Goal: Task Accomplishment & Management: Manage account settings

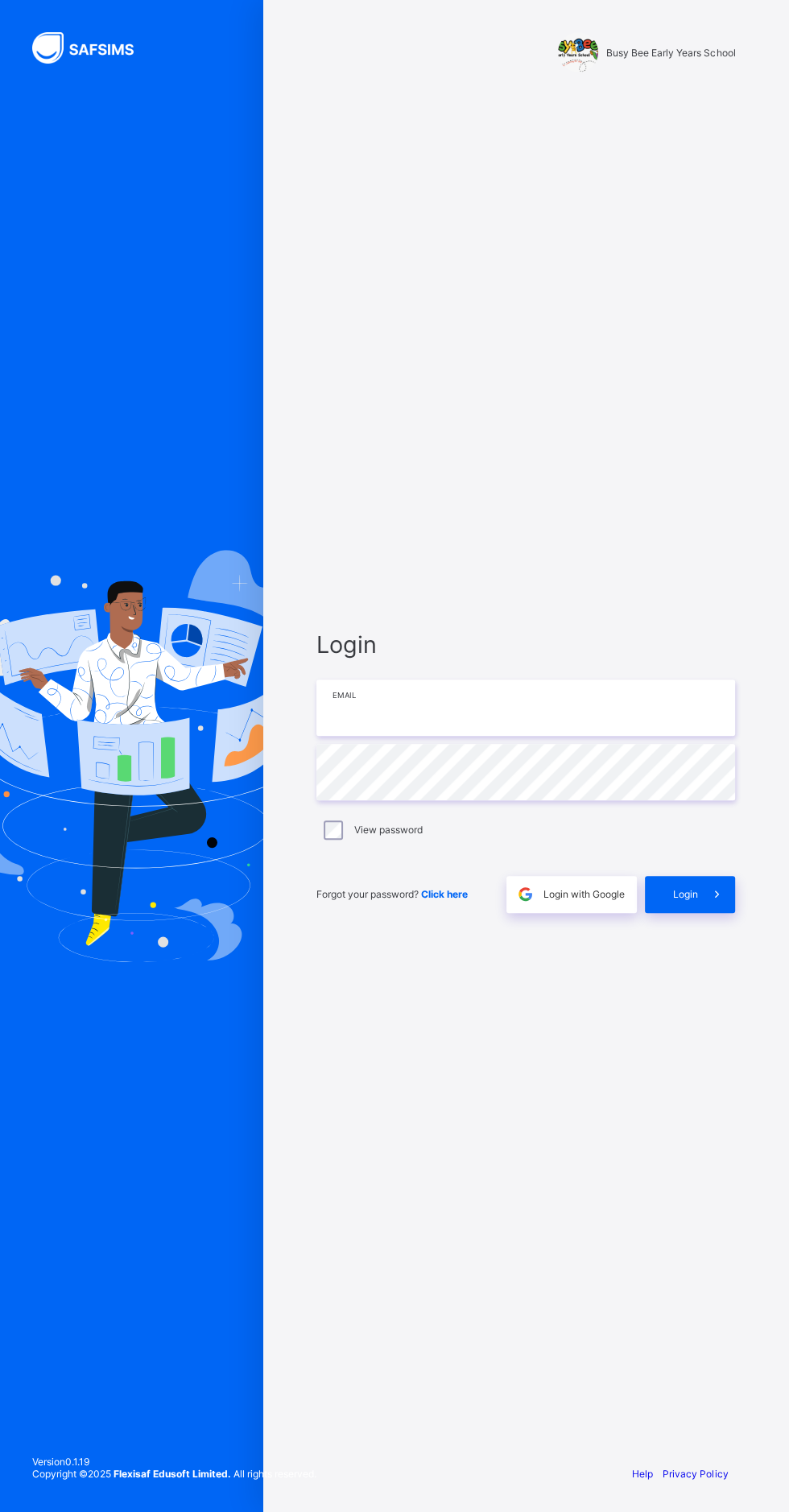
click at [471, 736] on input "email" at bounding box center [526, 708] width 419 height 56
type input "**********"
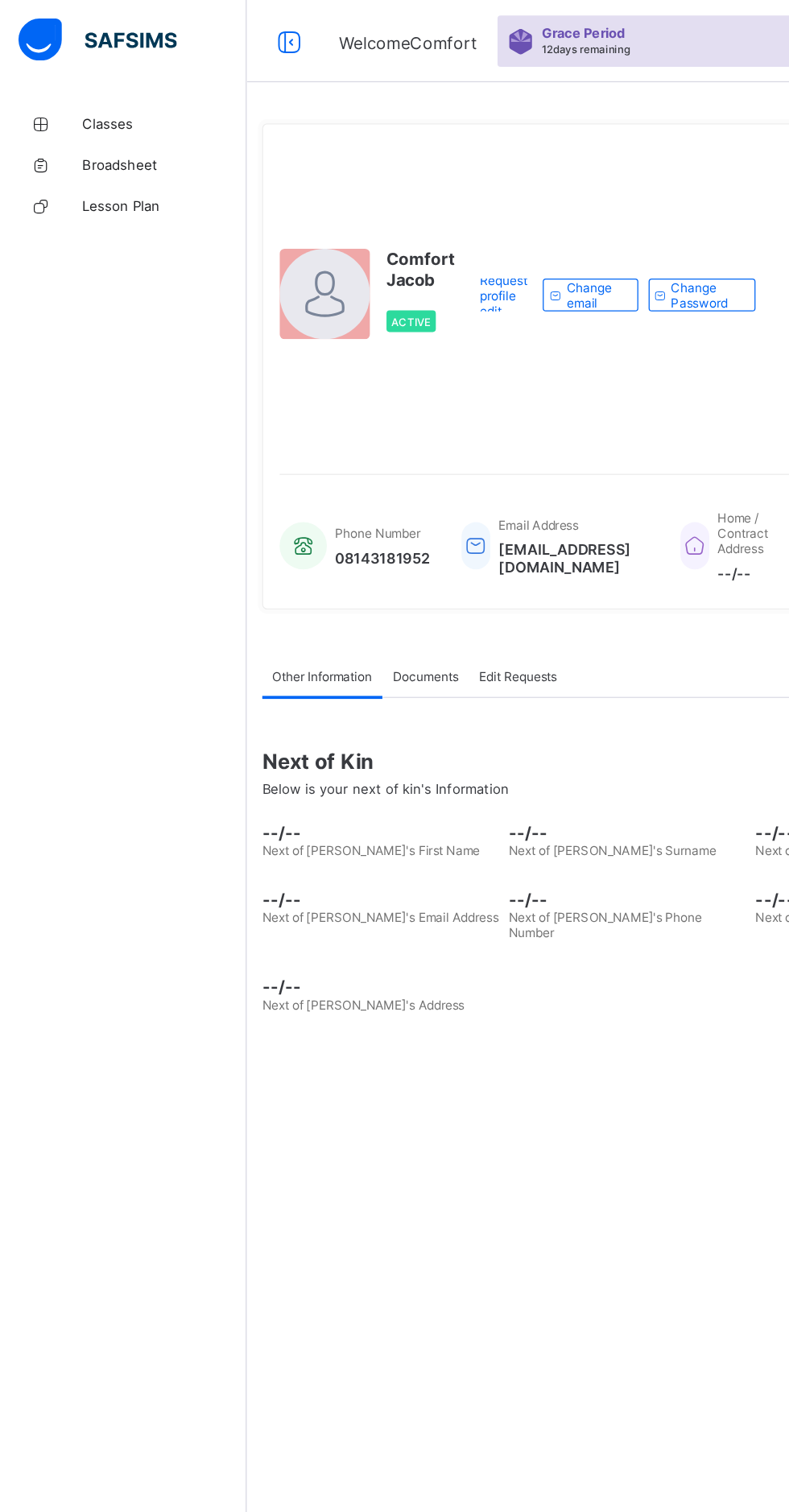
click at [95, 97] on span "Classes" at bounding box center [128, 96] width 128 height 13
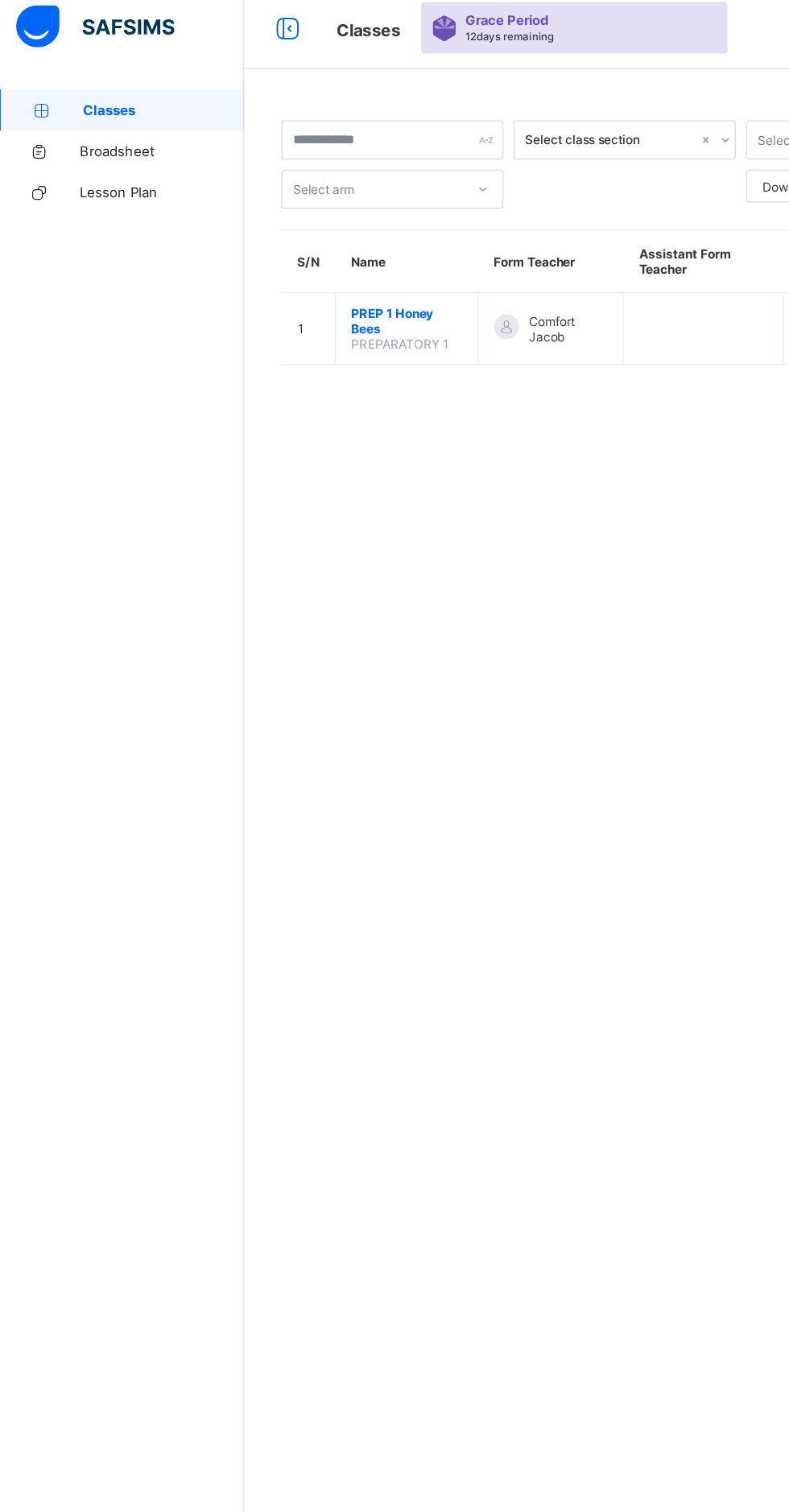
click at [325, 267] on span "PREP 1 Honey Bees" at bounding box center [320, 261] width 87 height 24
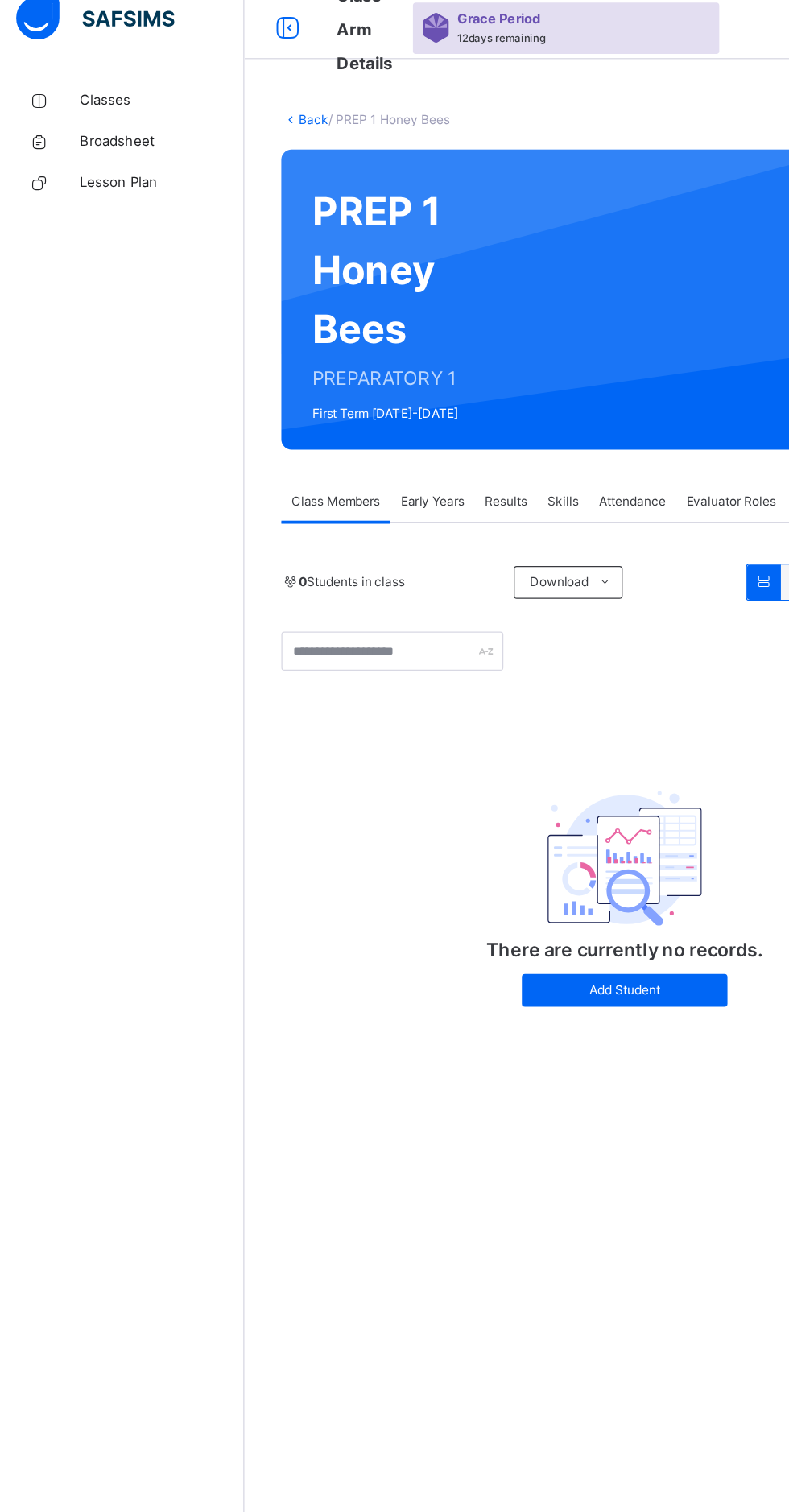
click at [337, 409] on span "Early Years" at bounding box center [340, 410] width 50 height 14
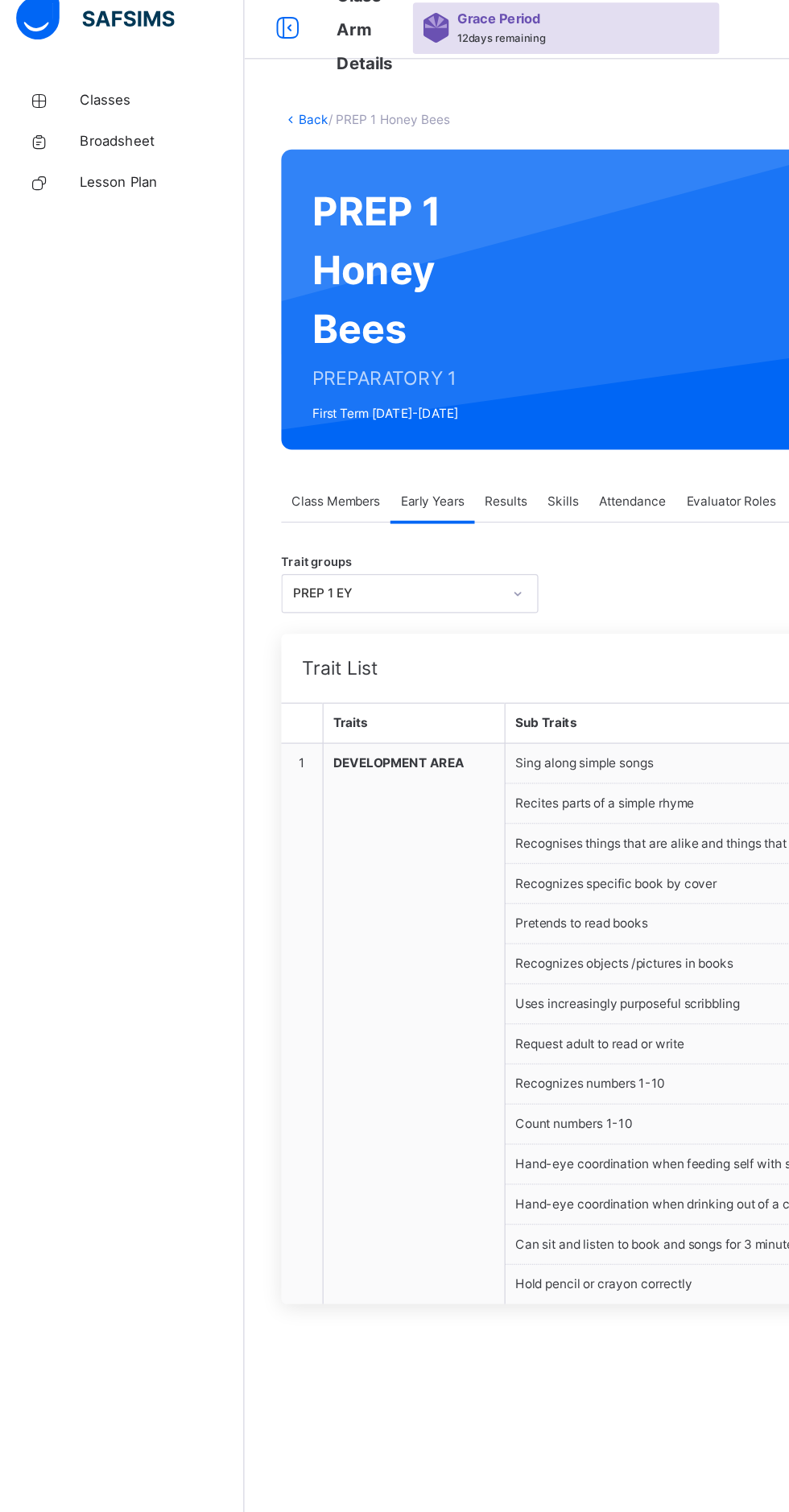
click at [259, 412] on span "Class Members" at bounding box center [265, 410] width 69 height 14
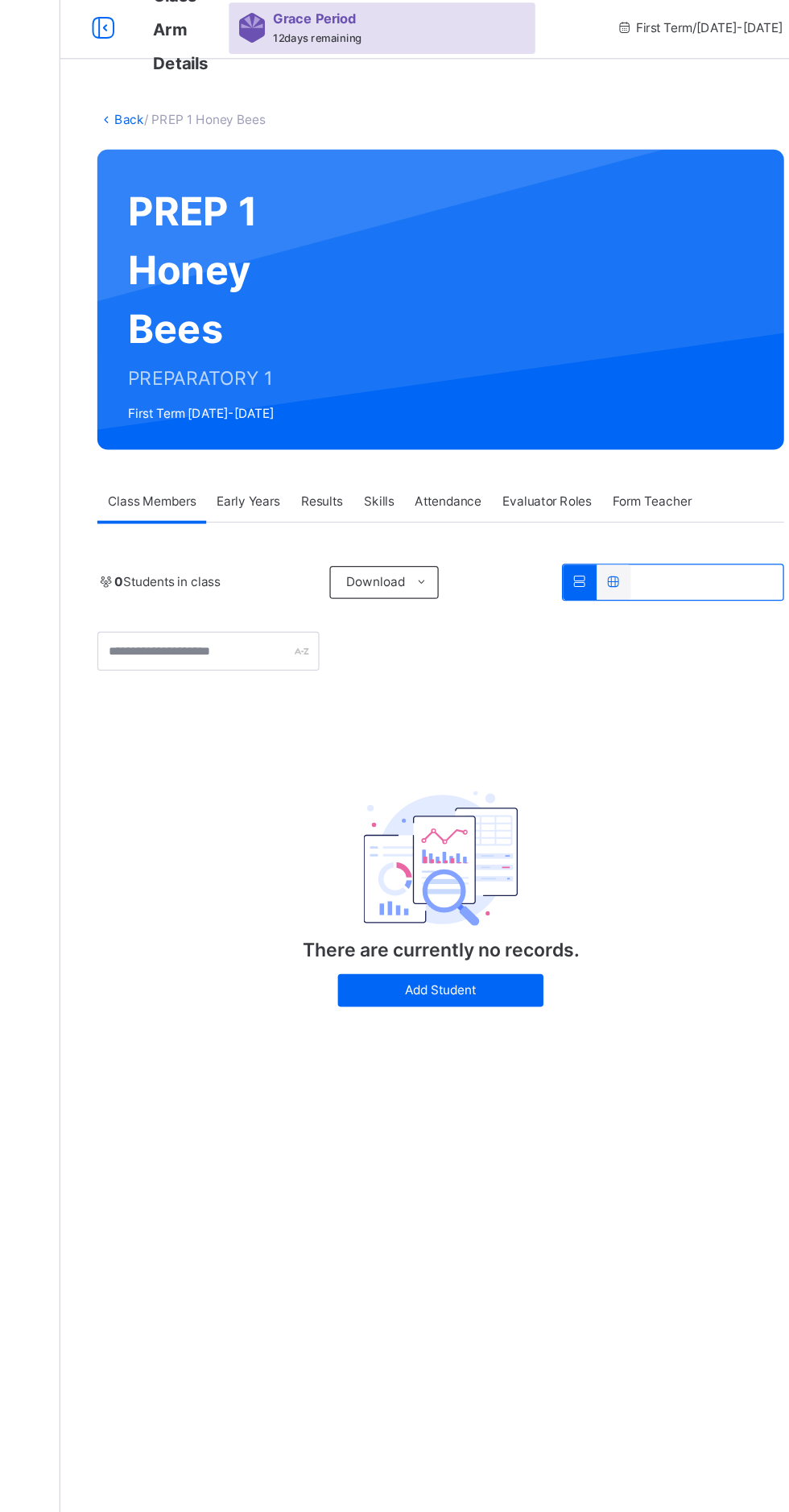
click at [486, 787] on span "Add Student" at bounding box center [491, 794] width 137 height 14
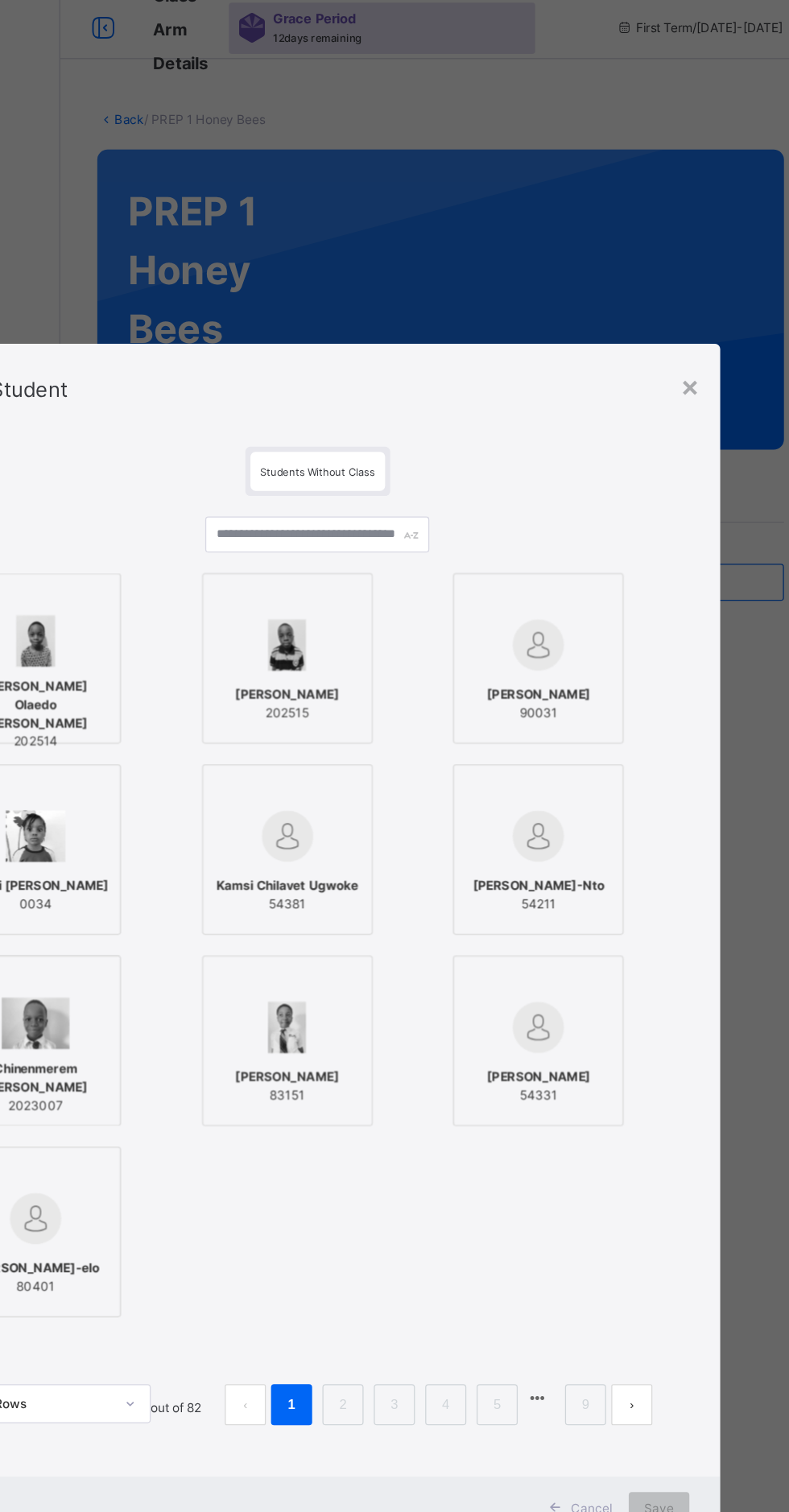
click at [303, 453] on div "× Add Student Students Without Class [PERSON_NAME] Olaedo [PERSON_NAME] 202514 …" at bounding box center [394, 756] width 789 height 1512
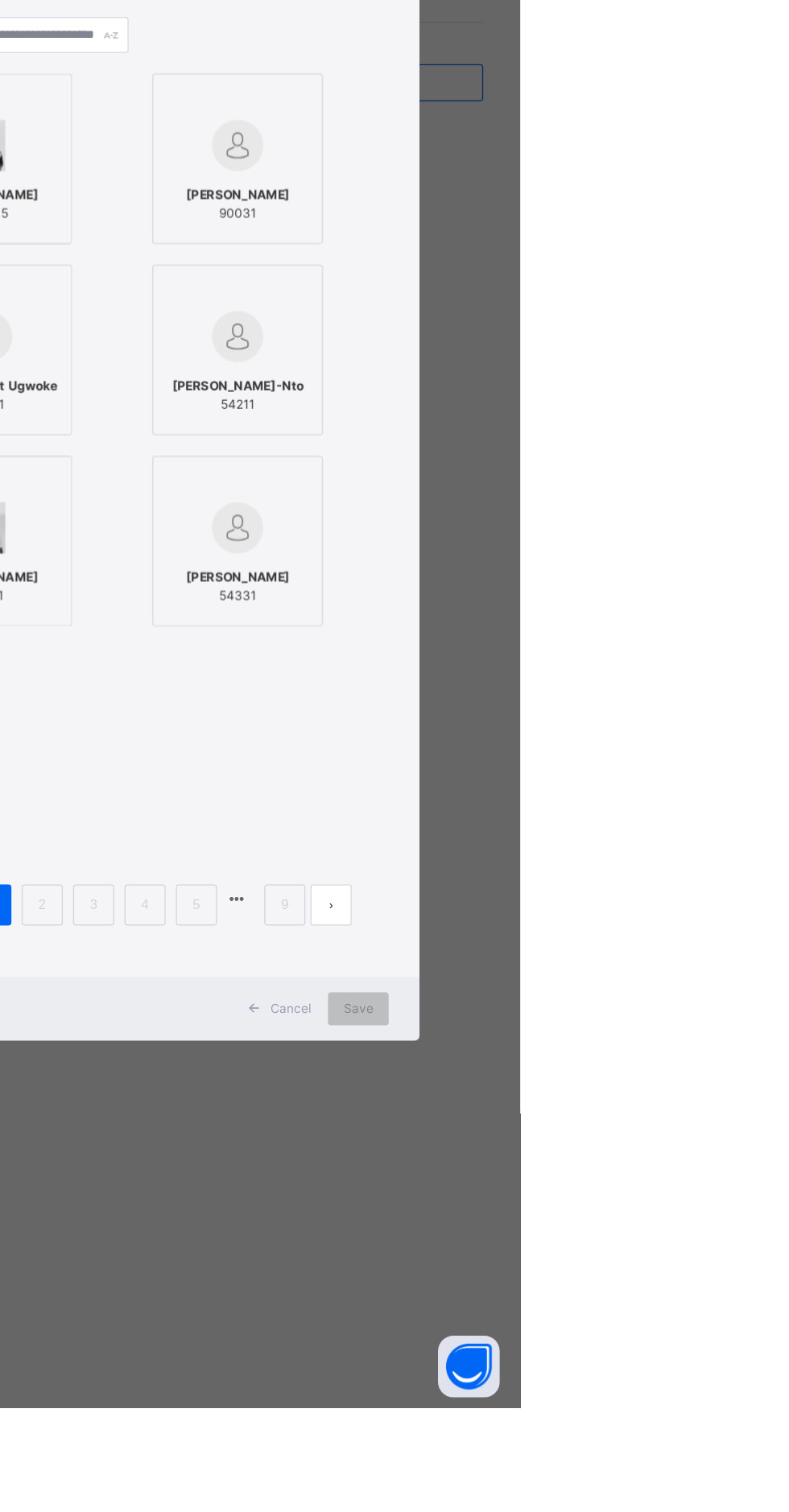
click at [694, 337] on div "×" at bounding box center [685, 320] width 15 height 33
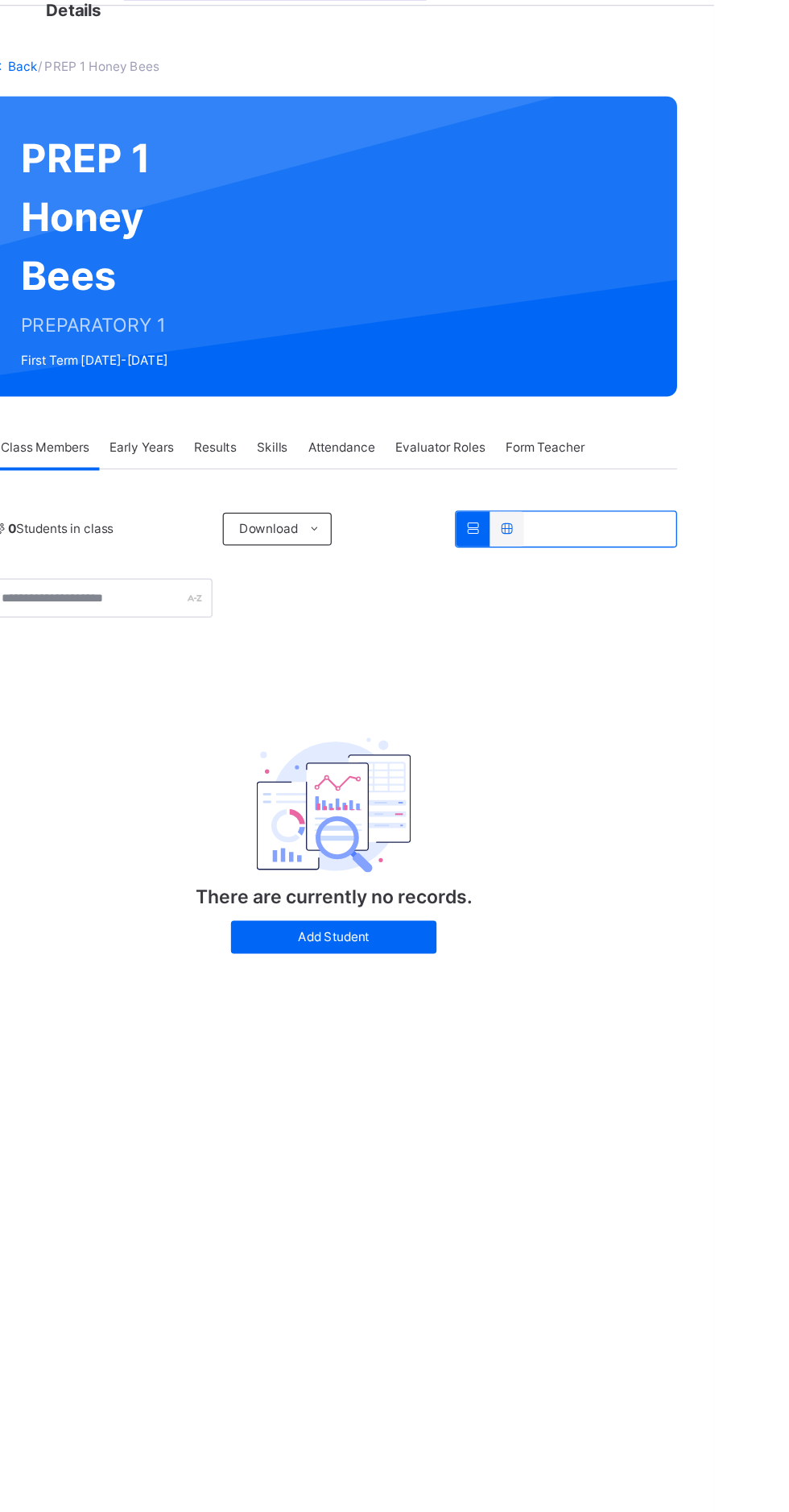
click at [402, 411] on span "Results" at bounding box center [398, 410] width 33 height 14
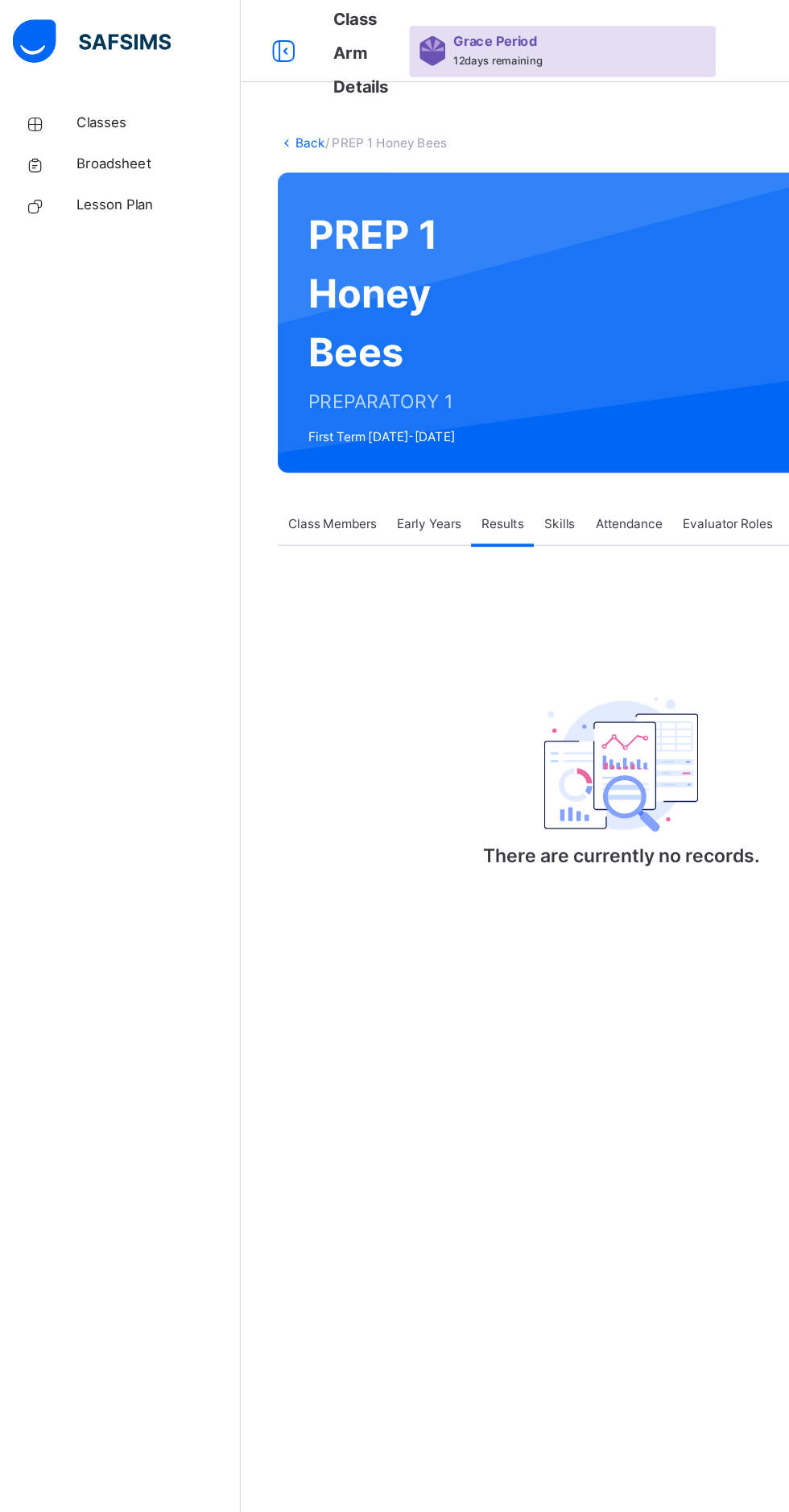
click at [79, 96] on span "Classes" at bounding box center [128, 97] width 128 height 16
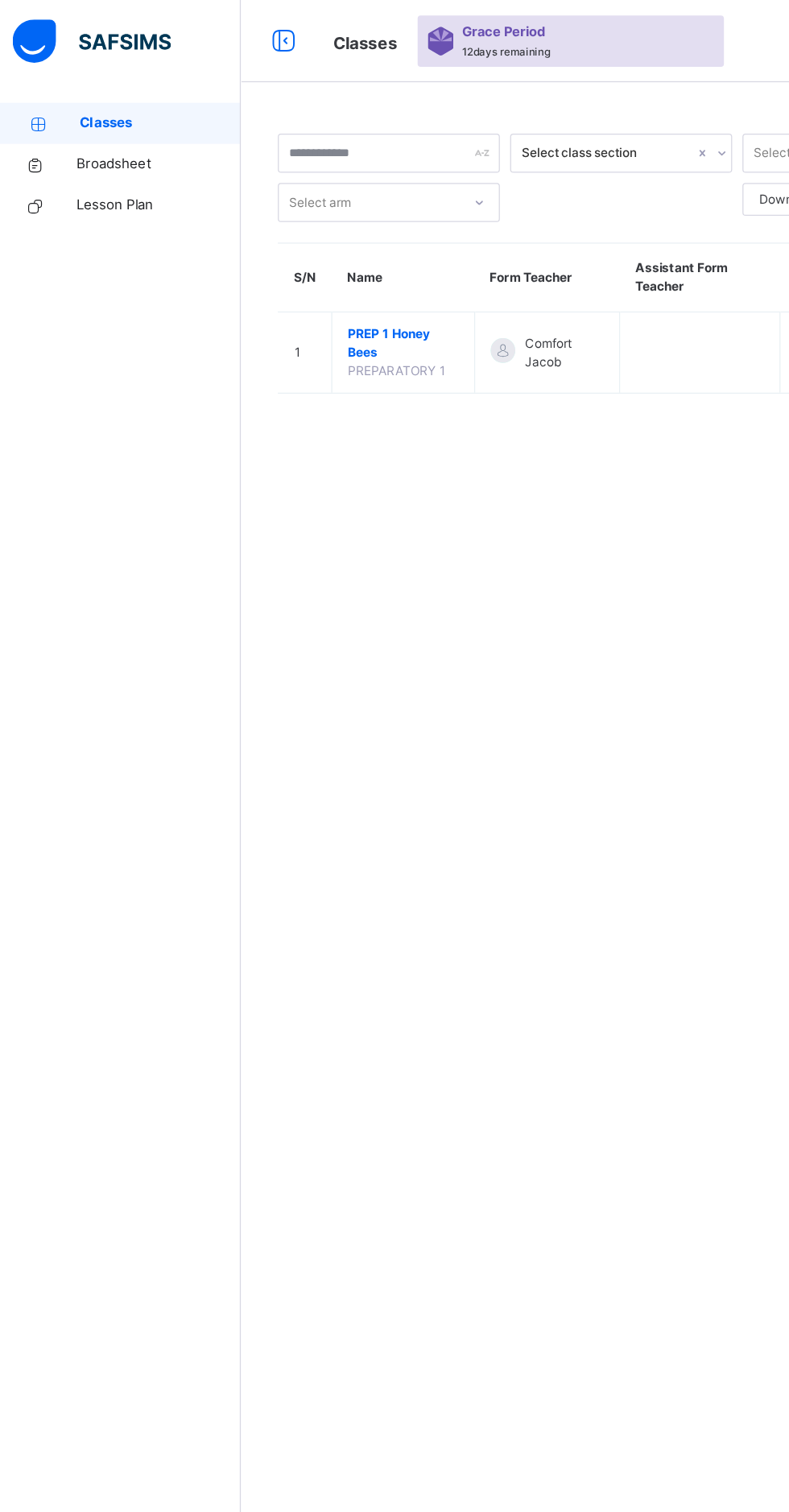
click at [298, 270] on span "PREP 1 Honey Bees" at bounding box center [320, 268] width 87 height 29
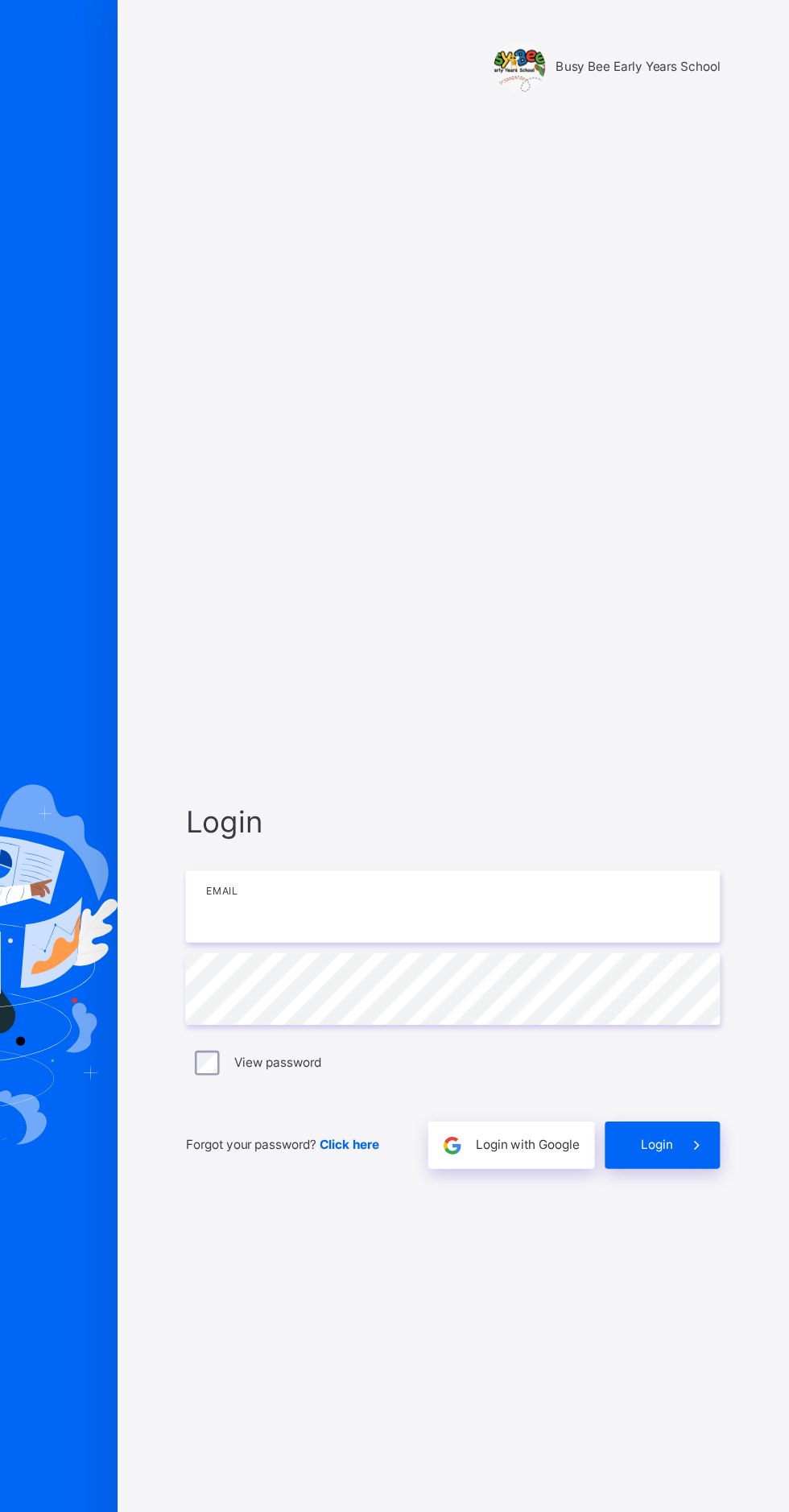
click at [378, 738] on input "email" at bounding box center [526, 710] width 419 height 56
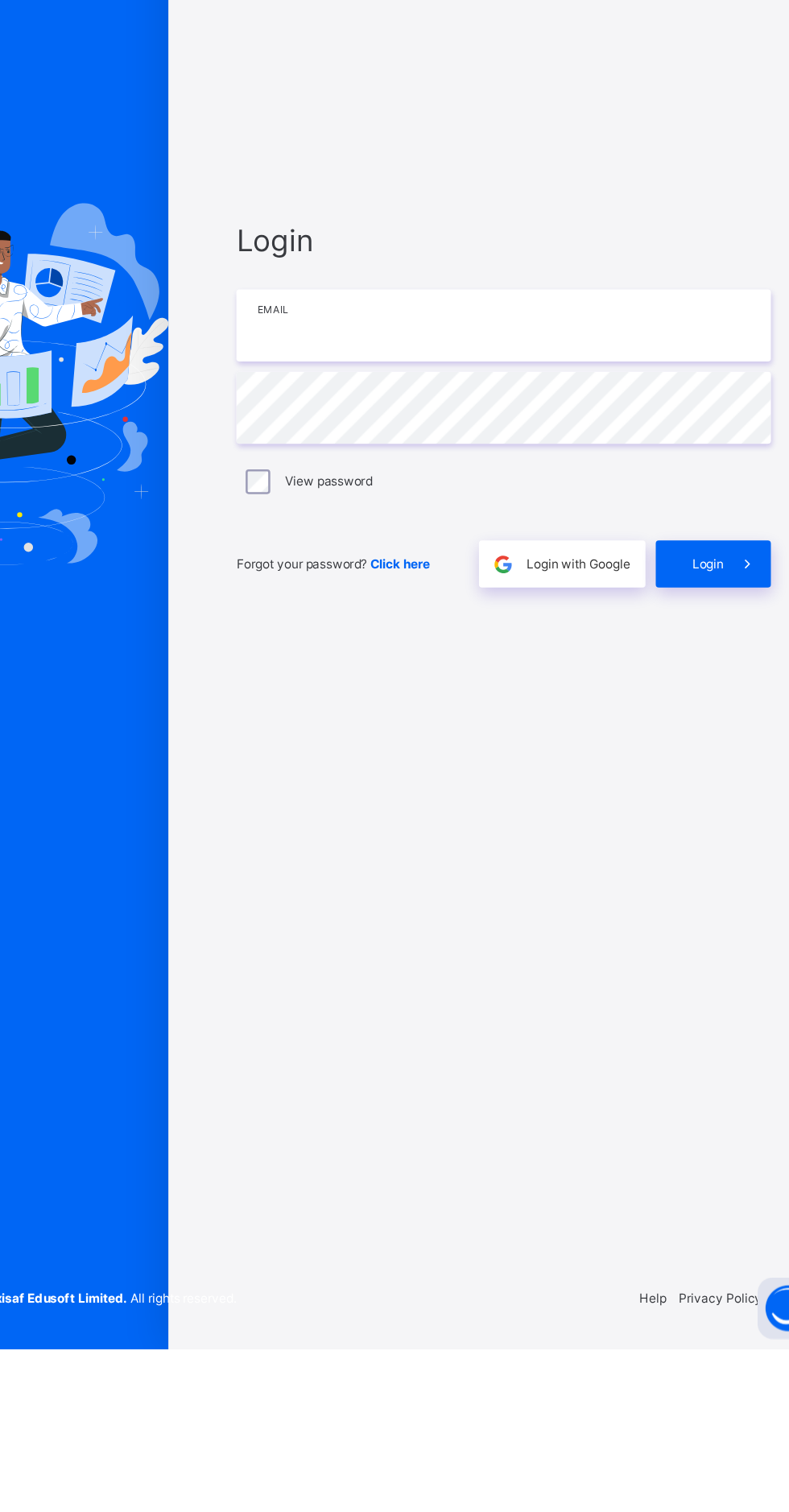
type input "**********"
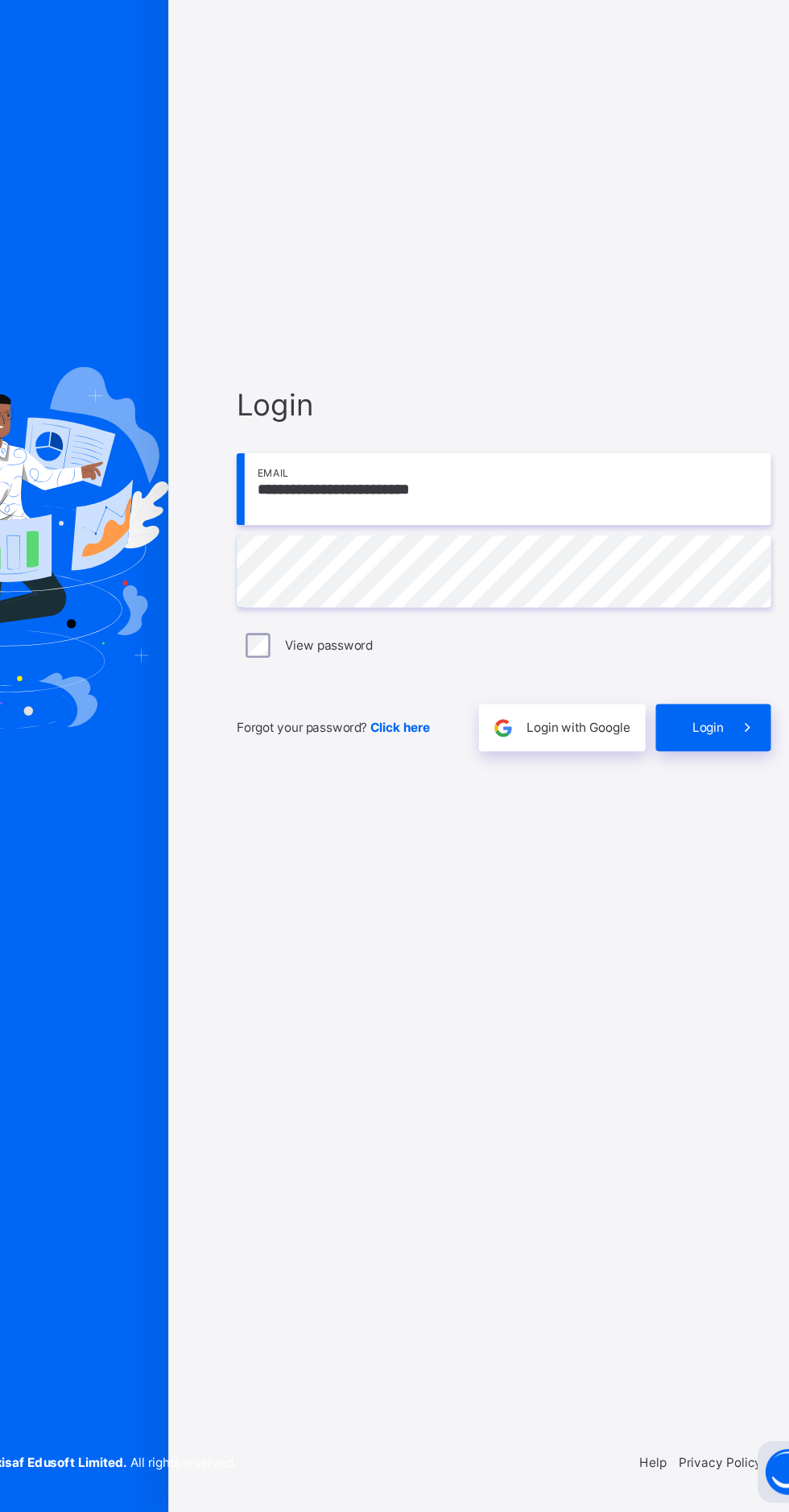
click at [696, 915] on div "Login" at bounding box center [690, 897] width 90 height 37
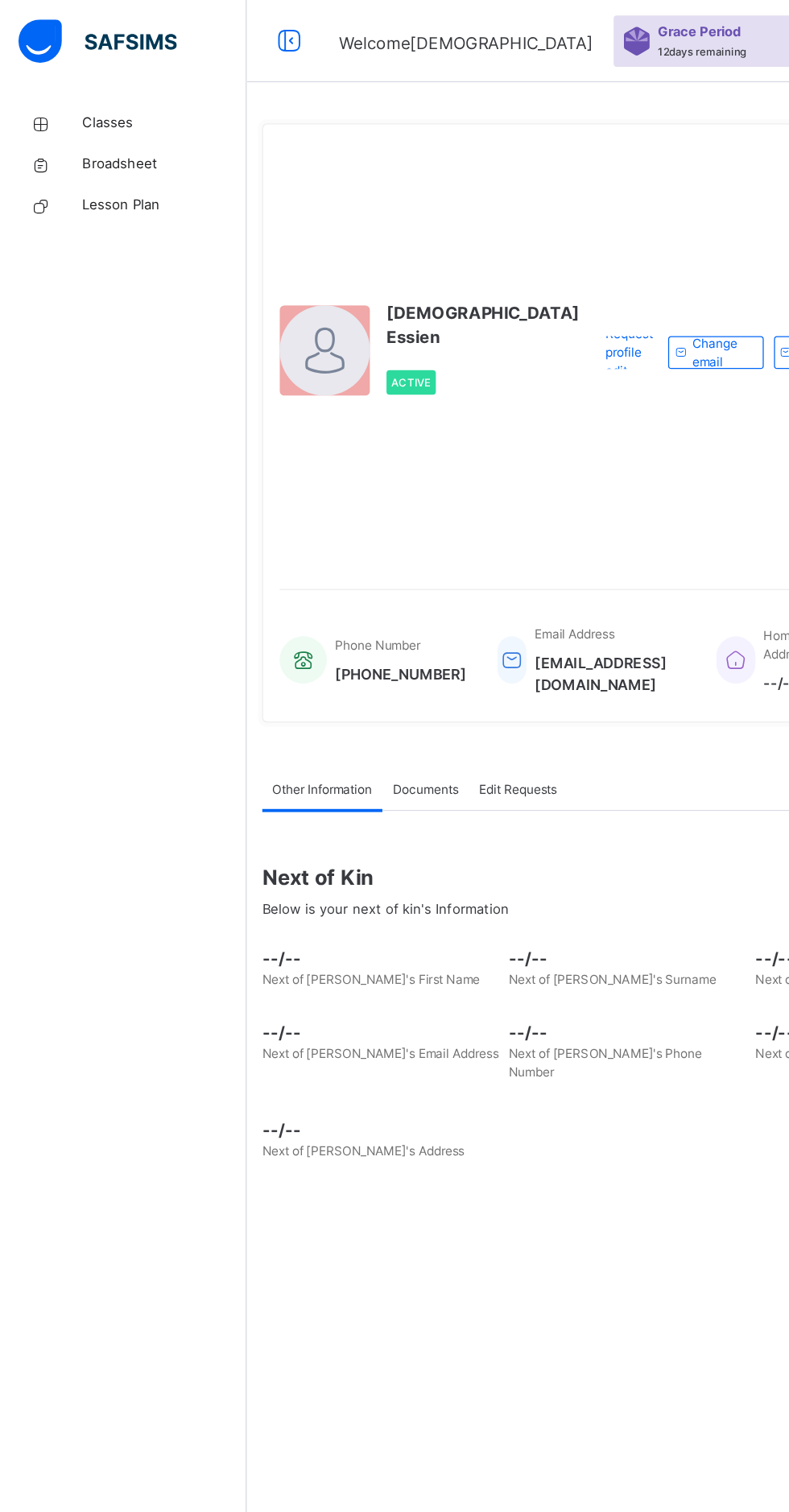
click at [59, 85] on link "Classes" at bounding box center [97, 97] width 194 height 33
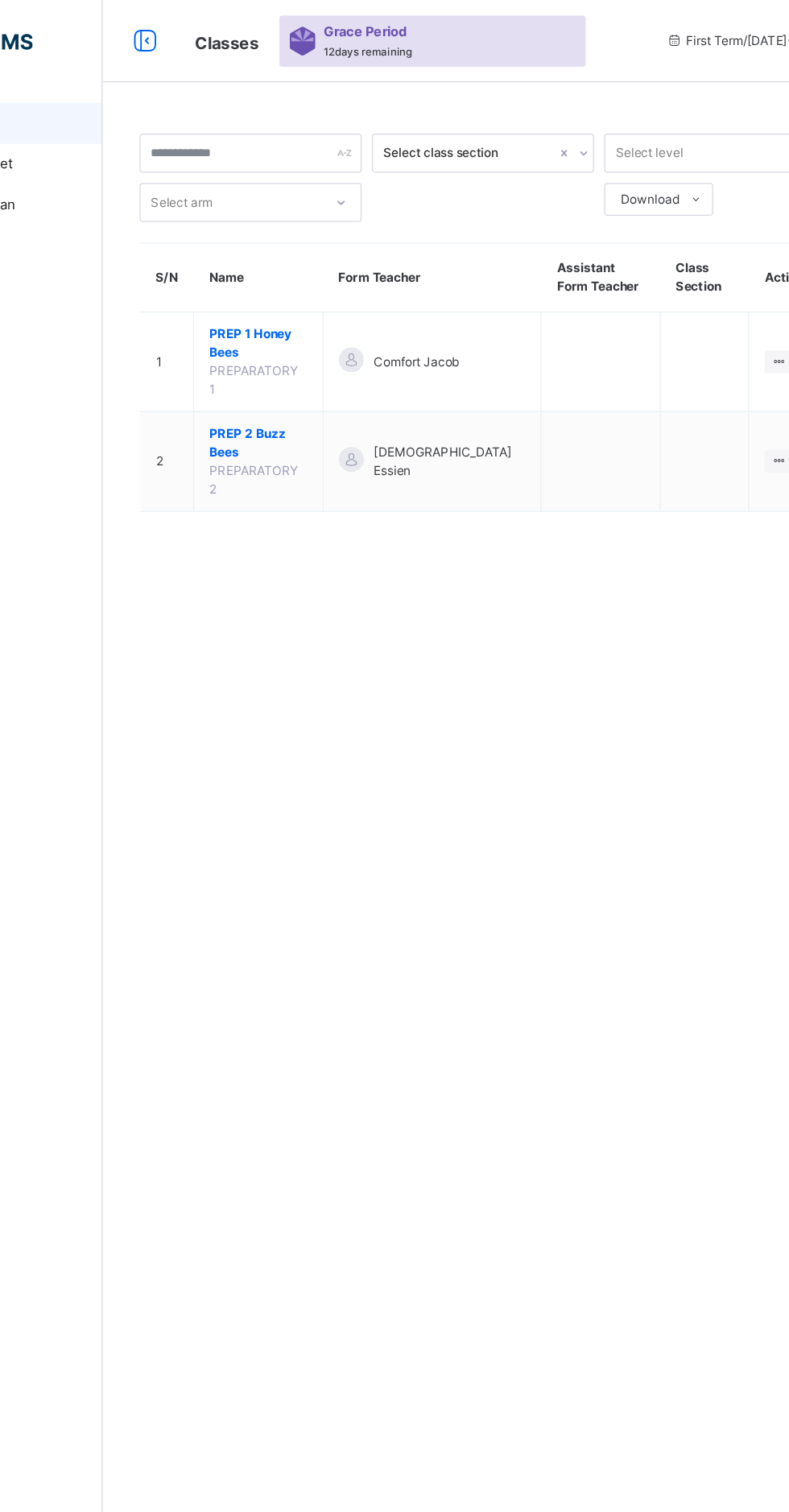
click at [315, 270] on span "PREP 1 Honey Bees" at bounding box center [315, 268] width 77 height 29
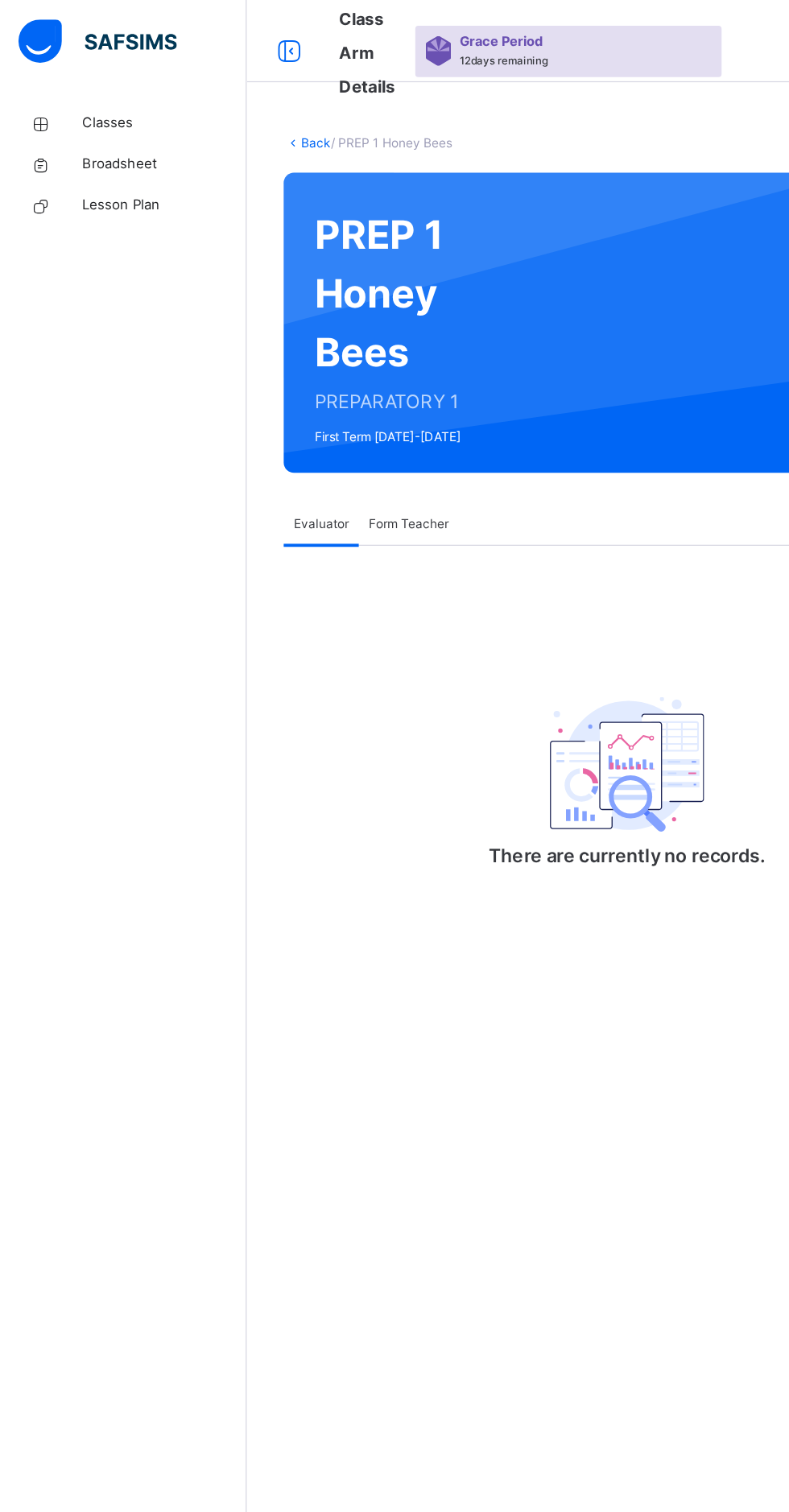
click at [237, 112] on link "Back" at bounding box center [247, 112] width 24 height 12
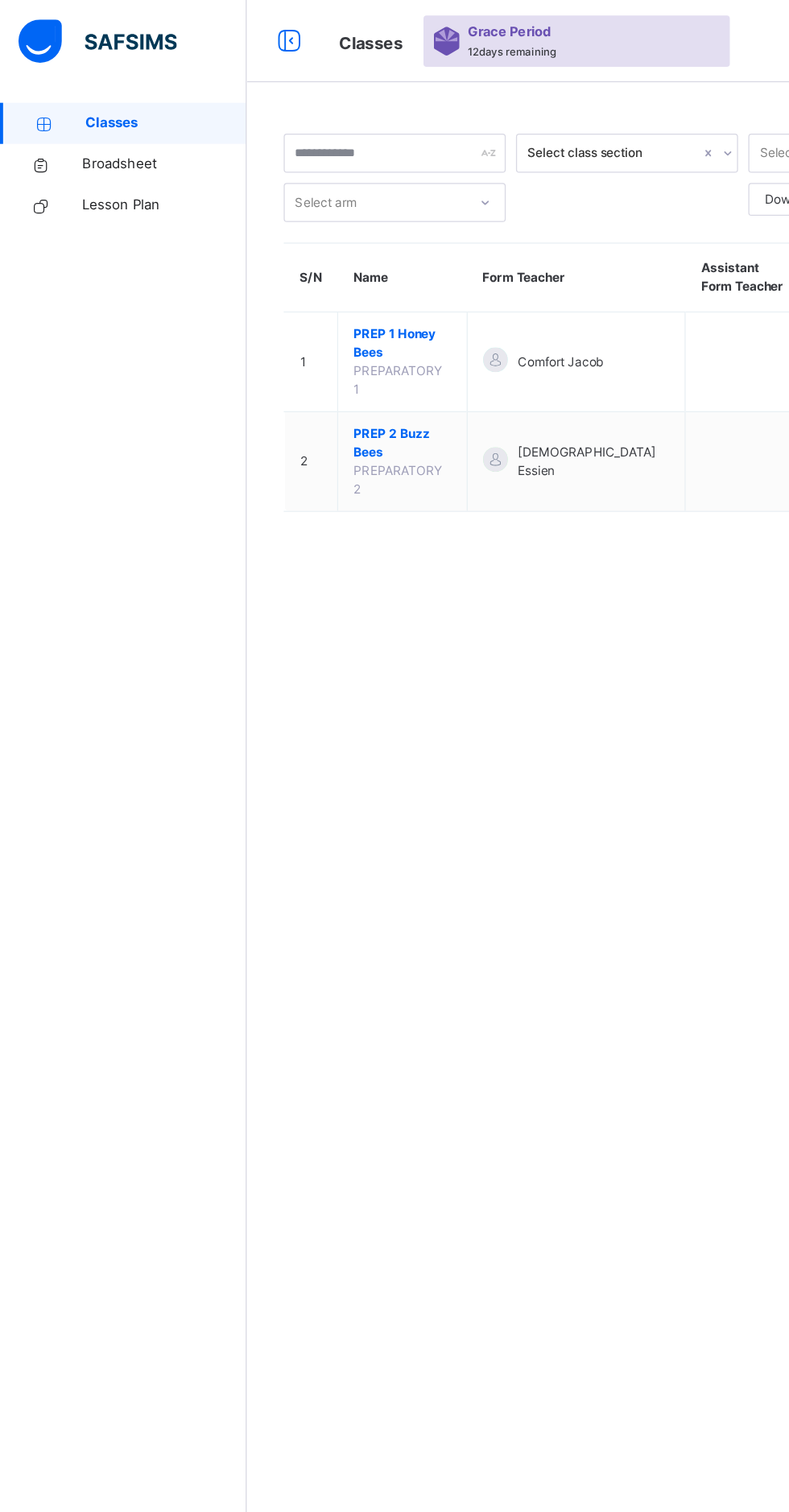
click at [288, 341] on span "PREP 2 Buzz Bees" at bounding box center [315, 347] width 77 height 29
